Goal: Obtain resource: Download file/media

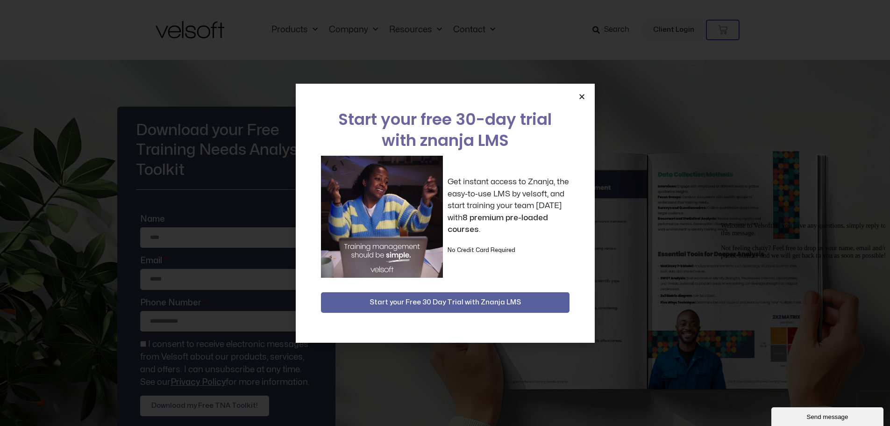
click at [584, 96] on icon "Close" at bounding box center [582, 96] width 7 height 7
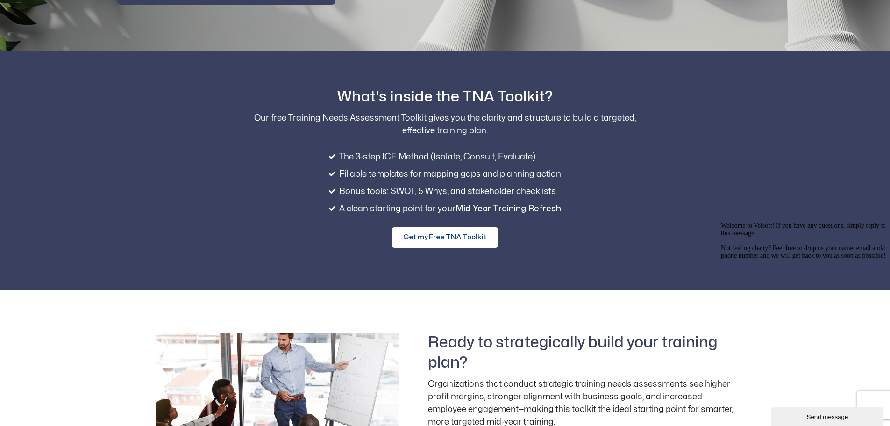
scroll to position [331, 0]
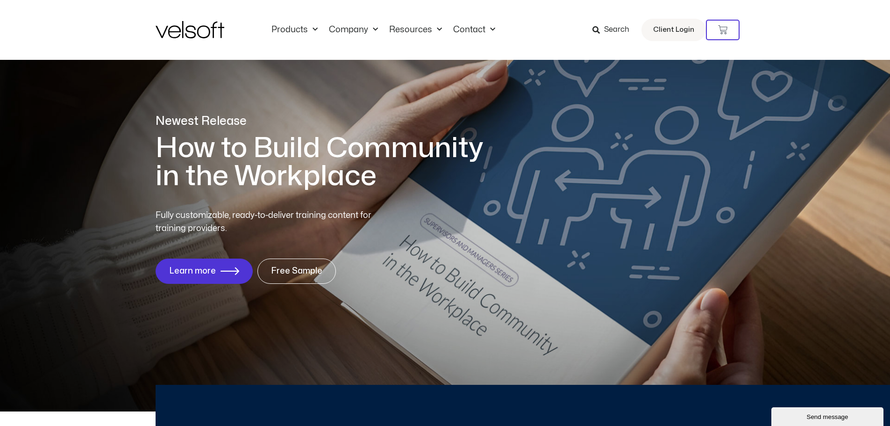
click at [190, 33] on img at bounding box center [190, 29] width 69 height 17
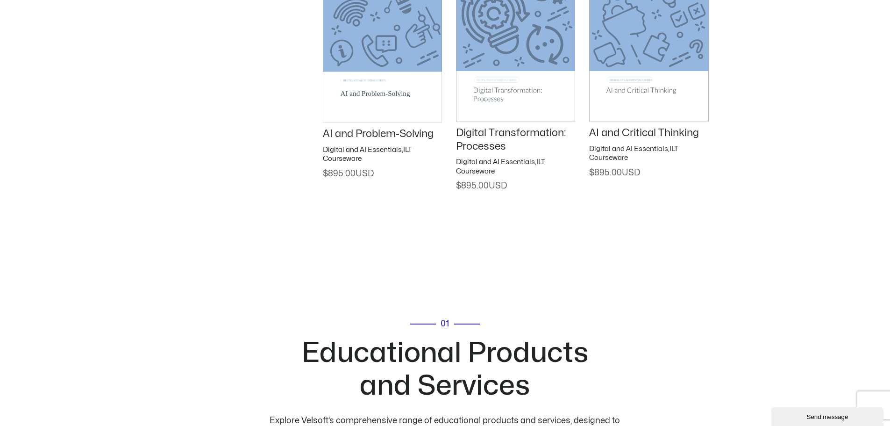
scroll to position [1589, 0]
